Goal: Navigation & Orientation: Understand site structure

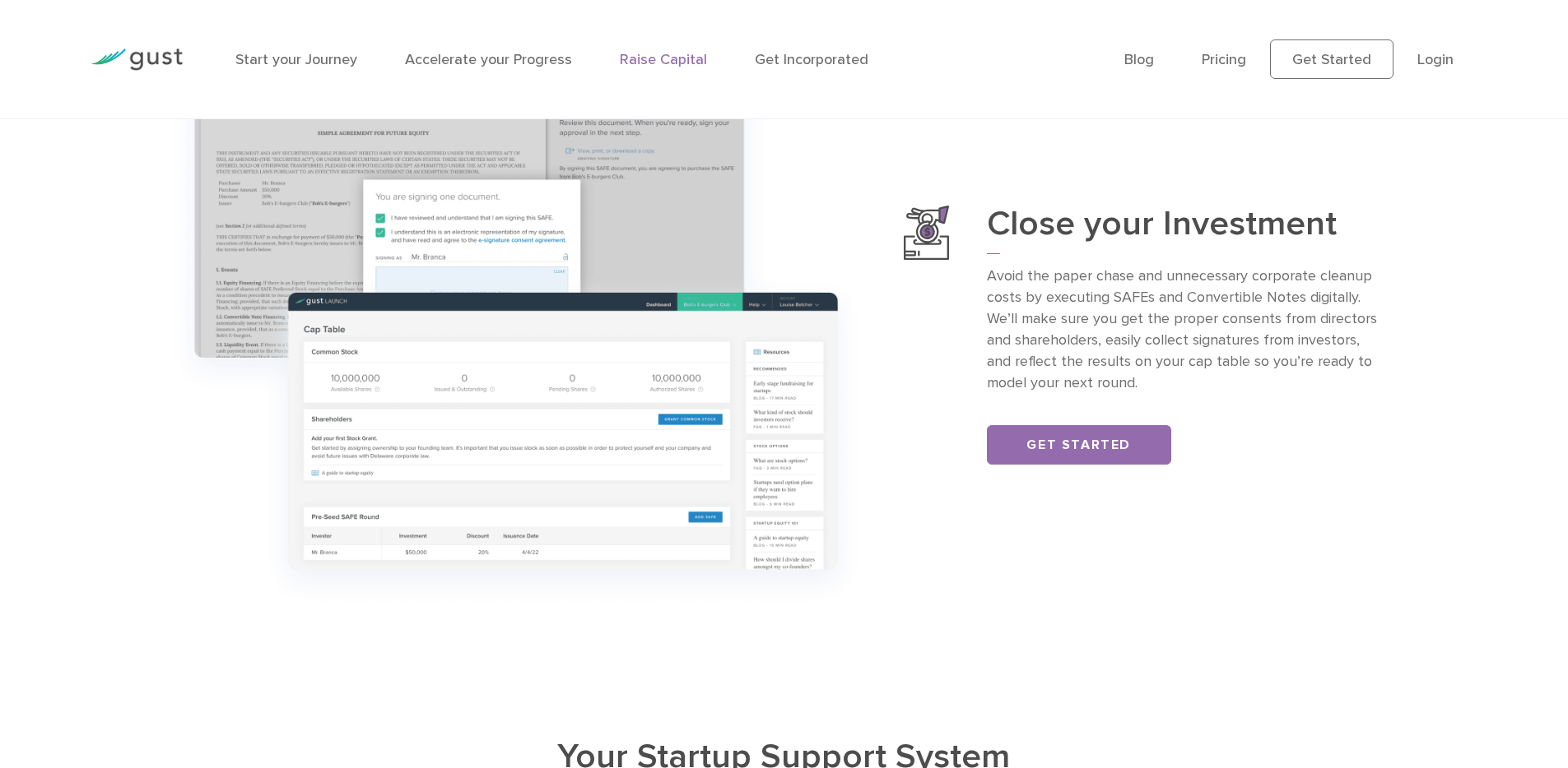
scroll to position [2074, 0]
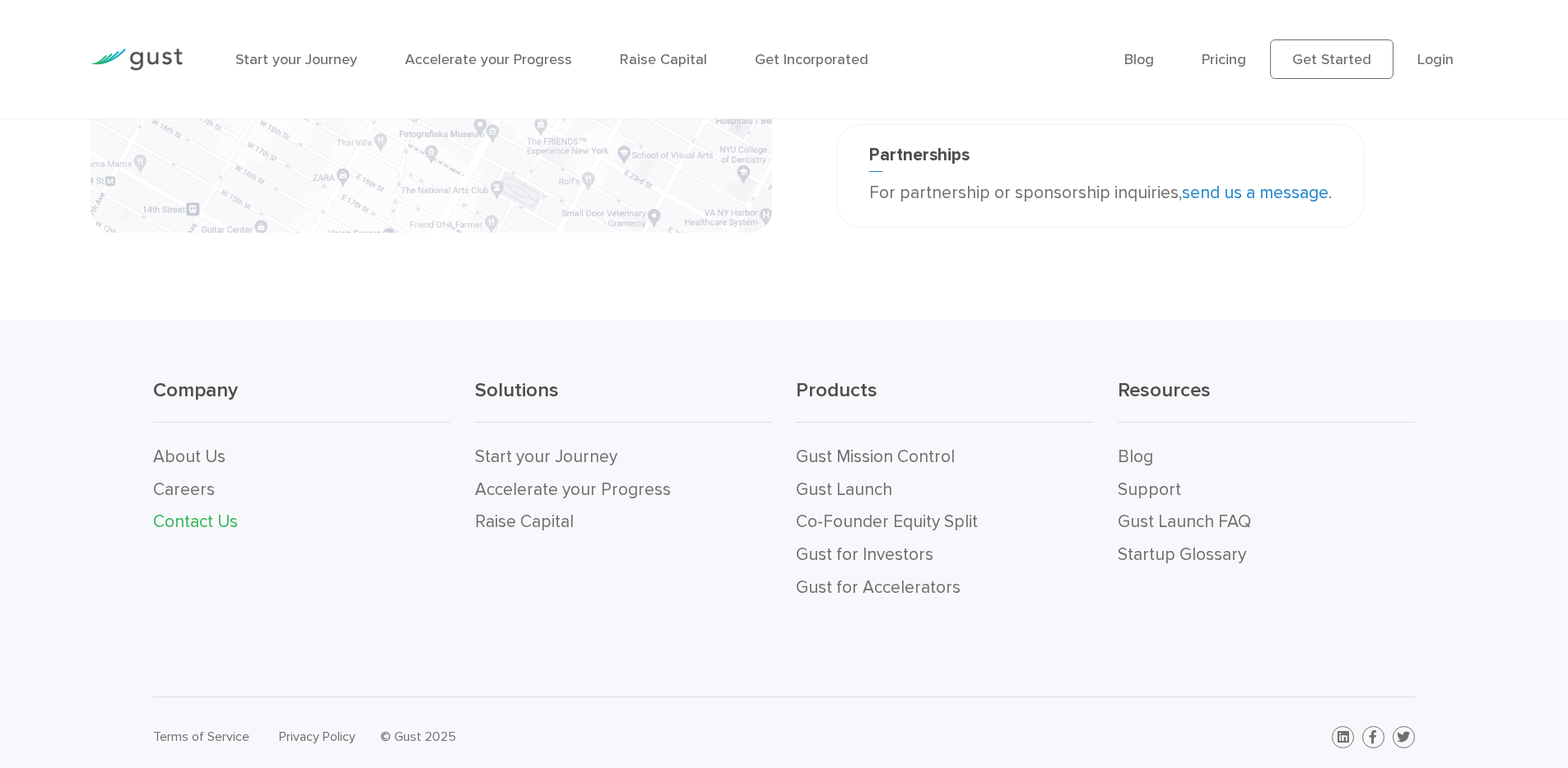
scroll to position [576, 0]
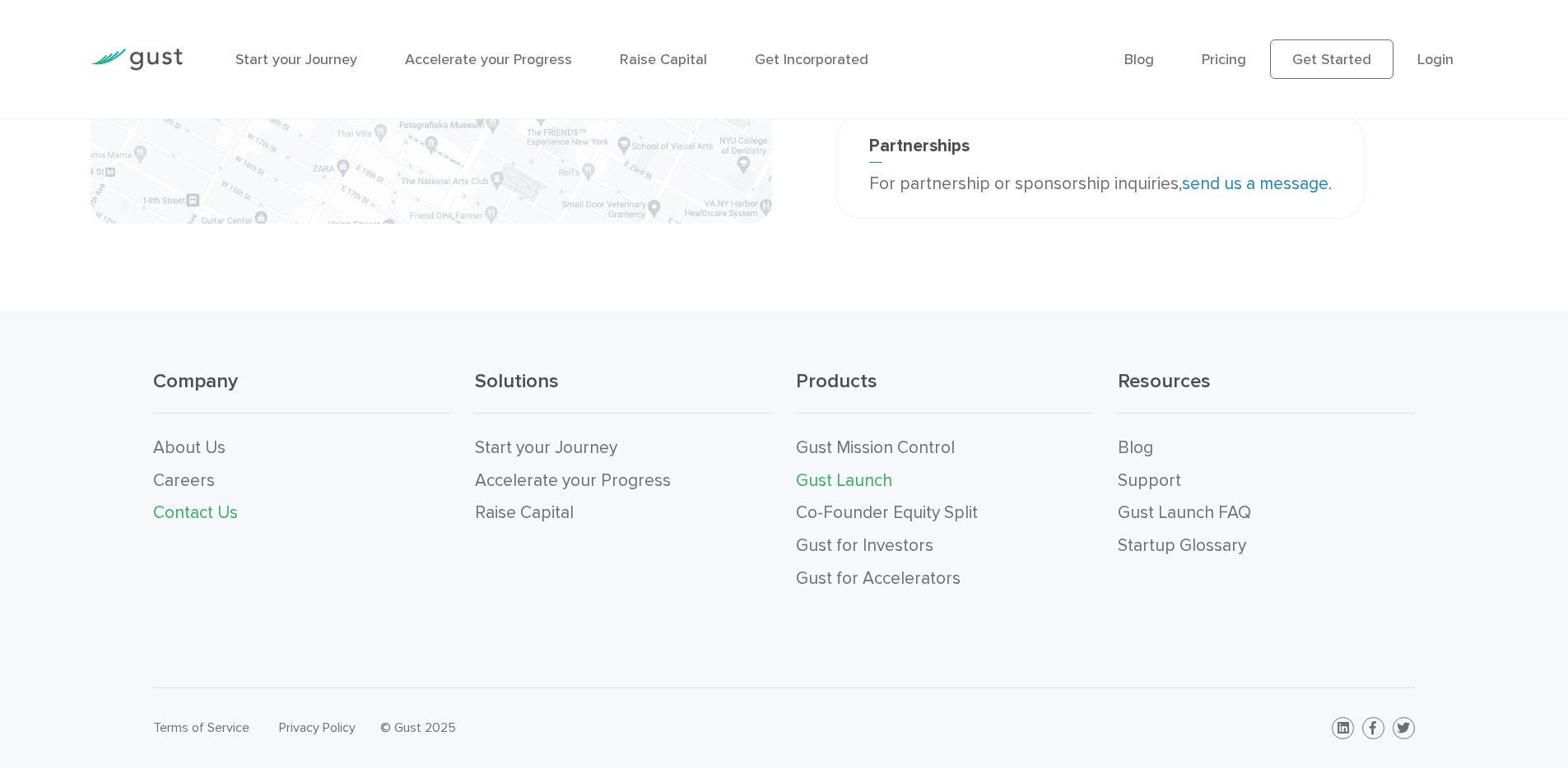
click at [842, 481] on link "Gust Launch" at bounding box center [843, 480] width 97 height 20
click at [860, 550] on link "Gust for Investors" at bounding box center [864, 545] width 137 height 20
click at [900, 582] on link "Gust for Accelerators" at bounding box center [878, 578] width 165 height 20
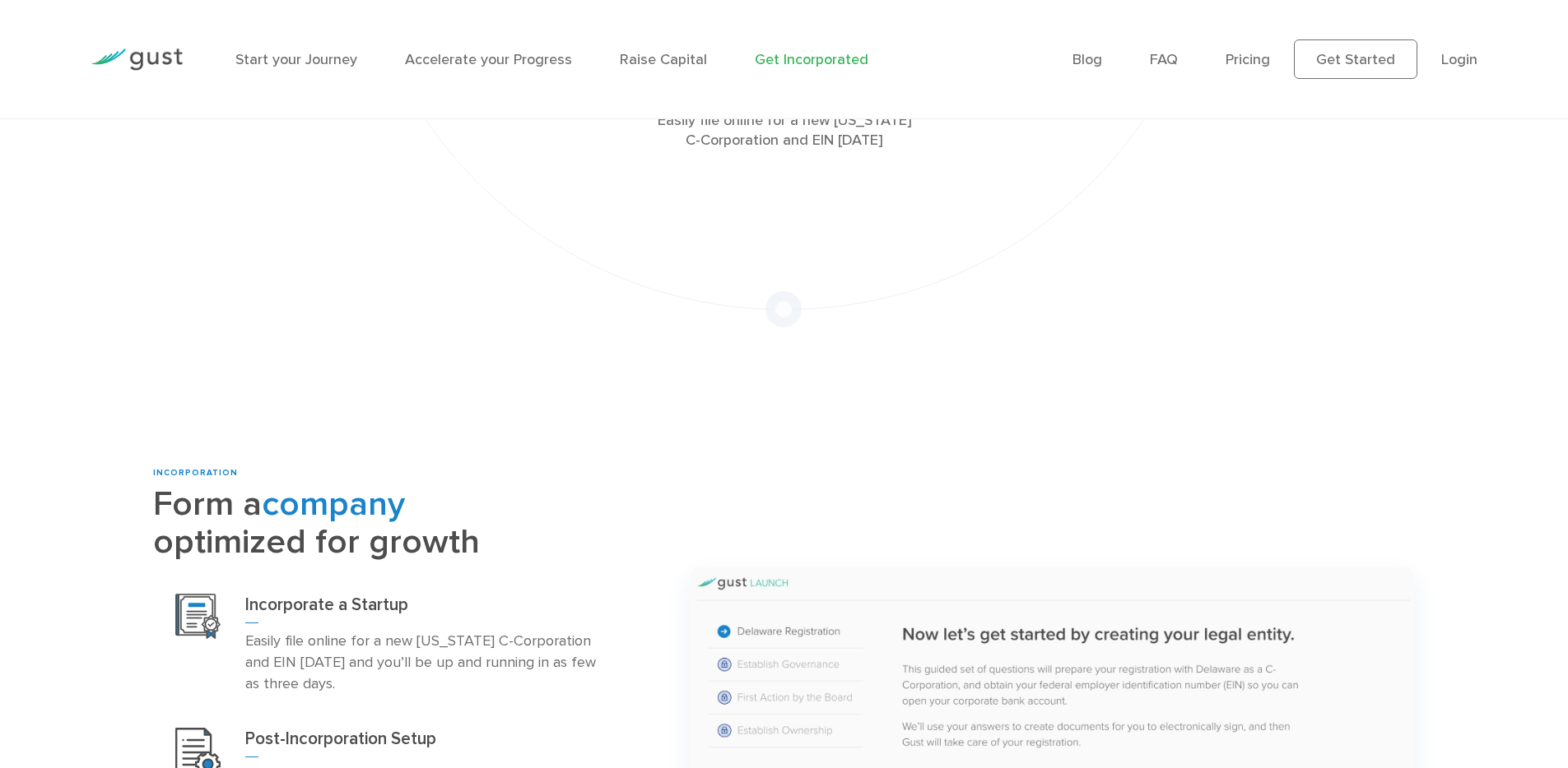
scroll to position [477, 0]
